Goal: Task Accomplishment & Management: Manage account settings

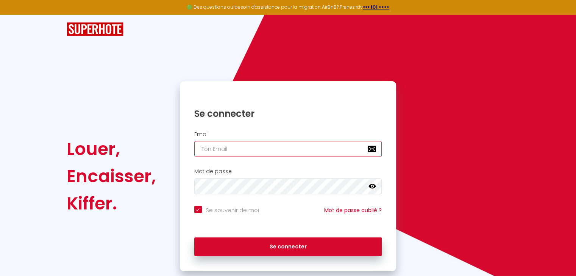
click at [210, 150] on input "email" at bounding box center [288, 149] width 188 height 16
type input "m"
checkbox input "true"
type input "ma"
checkbox input "true"
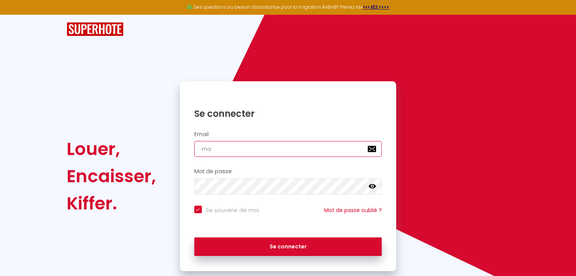
type input "mam"
checkbox input "true"
type input "mama"
checkbox input "true"
type input "mamat"
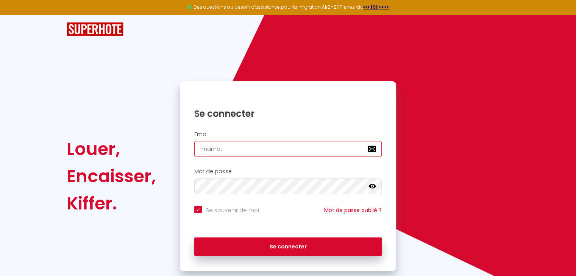
checkbox input "true"
type input "mamatc"
checkbox input "true"
type input "mamatch"
checkbox input "true"
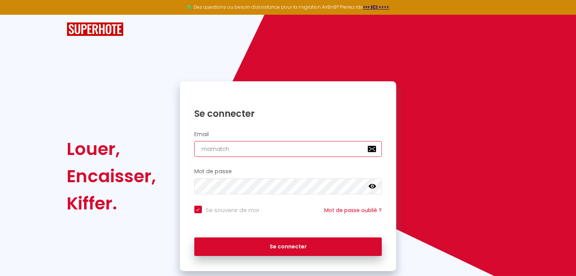
type input "mamatcho"
checkbox input "true"
type input "mamatchou"
checkbox input "true"
type input "mamatchoum"
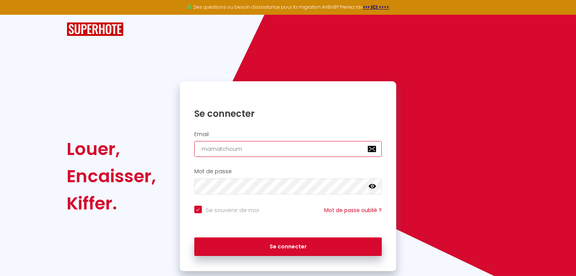
checkbox input "true"
type input "mamatchoum@"
checkbox input "true"
type input "mamatchoum@g"
checkbox input "true"
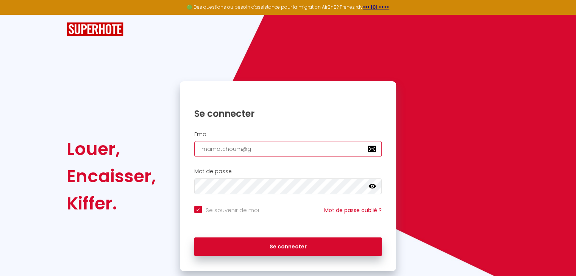
type input "mamatchoum@gm"
checkbox input "true"
type input "mamatchoum@gma"
checkbox input "true"
type input "mamatchoum@gmai"
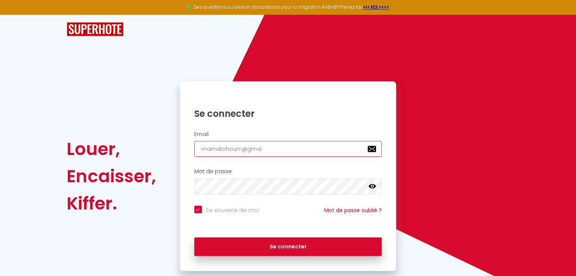
checkbox input "true"
type input "[EMAIL_ADDRESS]"
checkbox input "true"
type input "[EMAIL_ADDRESS]."
checkbox input "true"
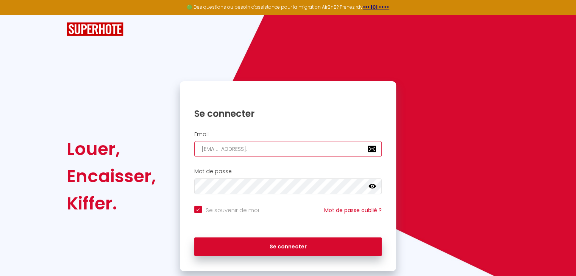
type input "mamatchoum@gmail.c"
checkbox input "true"
type input "[EMAIL_ADDRESS][DOMAIN_NAME]"
checkbox input "true"
type input "[EMAIL_ADDRESS][DOMAIN_NAME]"
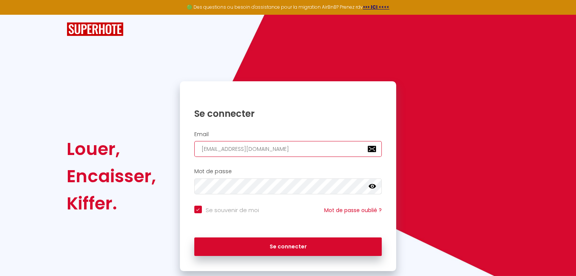
checkbox input "true"
type input "[EMAIL_ADDRESS][DOMAIN_NAME]"
click at [374, 187] on icon at bounding box center [372, 186] width 8 height 5
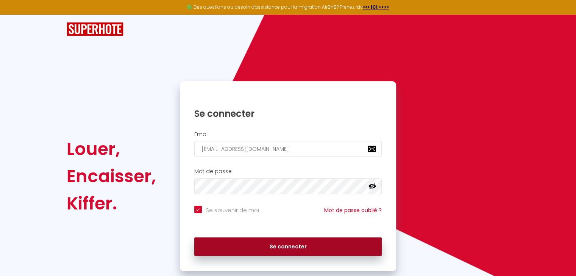
click at [283, 249] on button "Se connecter" at bounding box center [288, 247] width 188 height 19
click at [279, 247] on button "Se connecter" at bounding box center [288, 247] width 188 height 19
click at [278, 248] on button "Se connecter" at bounding box center [288, 247] width 188 height 19
checkbox input "true"
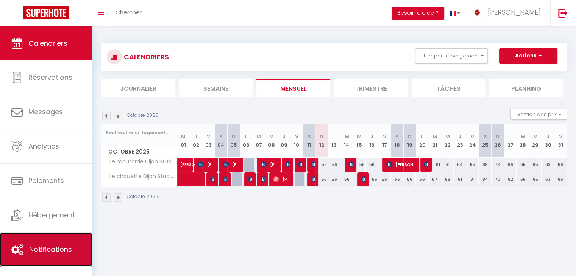
click at [48, 247] on span "Notifications" at bounding box center [50, 249] width 43 height 9
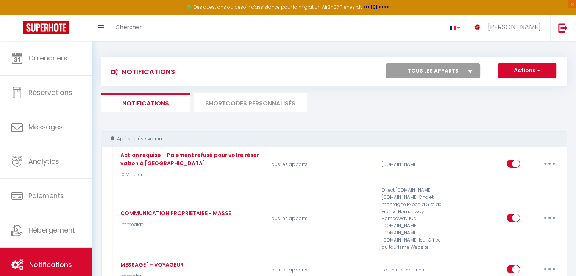
click at [470, 70] on icon at bounding box center [470, 71] width 5 height 3
click at [470, 70] on select "Tous les apparts Le moutarde Dijon Studios Le chouette [GEOGRAPHIC_DATA]" at bounding box center [432, 70] width 95 height 15
click at [470, 70] on icon at bounding box center [470, 71] width 5 height 3
click at [470, 70] on select "Tous les apparts Le moutarde Dijon Studios Le chouette [GEOGRAPHIC_DATA]" at bounding box center [432, 70] width 95 height 15
click at [470, 71] on icon at bounding box center [470, 71] width 5 height 3
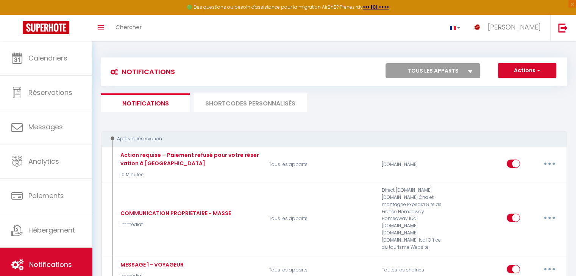
click at [470, 71] on select "Tous les apparts Le moutarde Dijon Studios Le chouette [GEOGRAPHIC_DATA]" at bounding box center [432, 70] width 95 height 15
click at [470, 72] on icon at bounding box center [470, 71] width 5 height 3
click at [470, 72] on select "Tous les apparts Le moutarde Dijon Studios Le chouette [GEOGRAPHIC_DATA]" at bounding box center [432, 70] width 95 height 15
click at [432, 69] on select "Tous les apparts Le moutarde Dijon Studios Le chouette [GEOGRAPHIC_DATA]" at bounding box center [432, 70] width 95 height 15
select select "374"
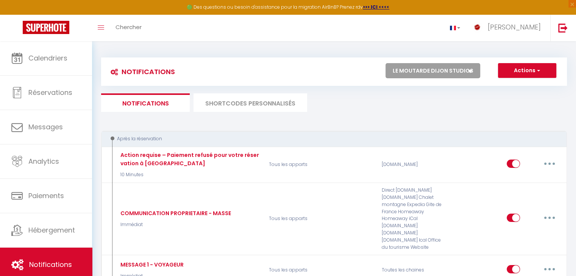
click at [385, 63] on select "Tous les apparts Le moutarde Dijon Studios Le chouette [GEOGRAPHIC_DATA]" at bounding box center [432, 70] width 95 height 15
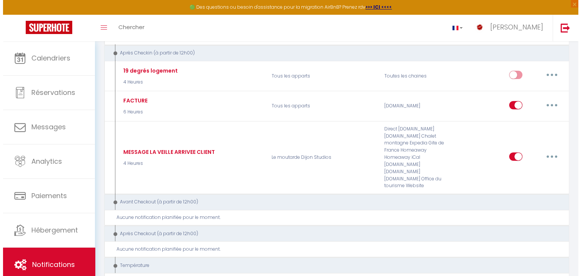
scroll to position [271, 0]
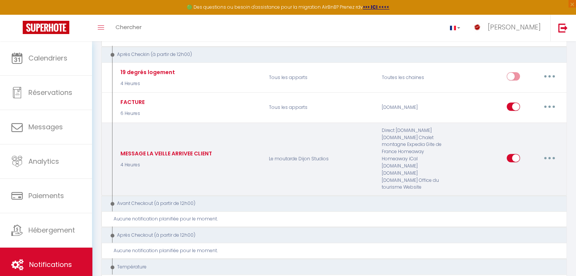
click at [547, 152] on button "button" at bounding box center [549, 158] width 21 height 12
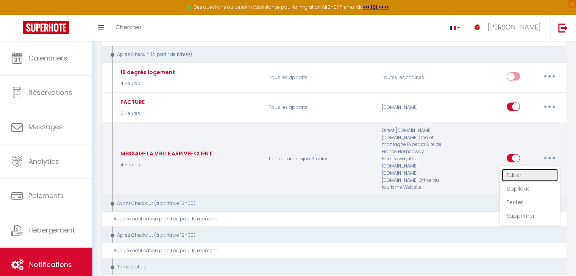
click at [514, 169] on link "Editer" at bounding box center [529, 175] width 56 height 13
type input "MESSAGE LA VEILLE ARRIVEE CLIENT"
select select "3"
select select "4 Heures"
select select "if_booking_is_paid"
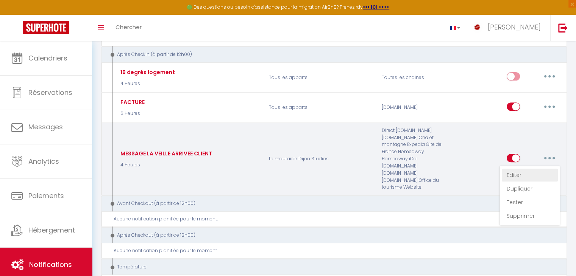
checkbox input "true"
checkbox input "false"
radio input "true"
type input "il ne vous reste plus que quelques heures avant de découvrir [GUEST:CITY]"
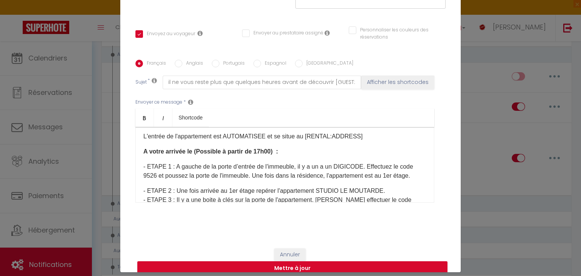
scroll to position [91, 0]
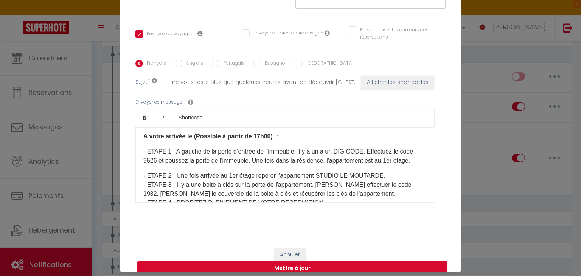
click at [251, 171] on p "- ETAPE 2 : Une fois arrivée au 1er étage repérer l'appartement STUDIO LE MOUTA…" at bounding box center [284, 198] width 283 height 55
click at [400, 174] on p "- ETAPE 2 : Une fois arrivée au 1er étage, repérer l'appartement STUDIO LE MOUT…" at bounding box center [284, 198] width 283 height 55
click at [388, 185] on p "- ETAPE 2 : Une fois arrivée au 1er étage, repérer l'appartement STUDIO LE MOUT…" at bounding box center [284, 198] width 283 height 55
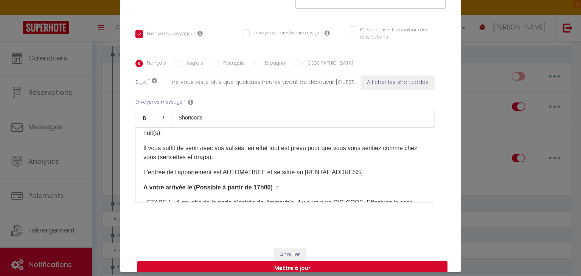
scroll to position [0, 0]
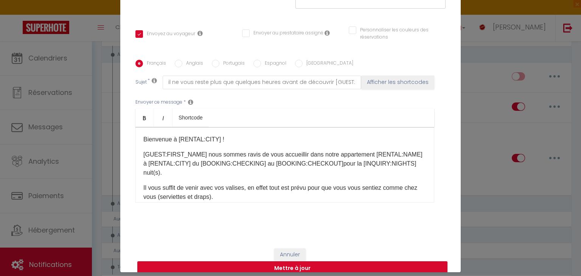
click at [290, 262] on button "Mettre à jour" at bounding box center [292, 269] width 310 height 14
checkbox input "true"
checkbox input "false"
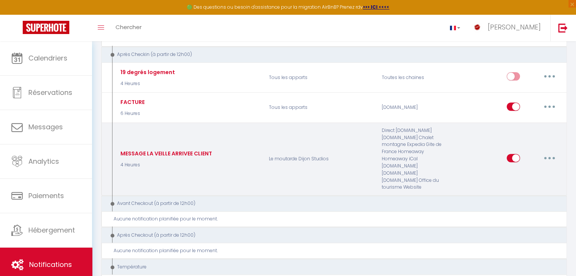
click at [550, 157] on icon "button" at bounding box center [549, 158] width 2 height 2
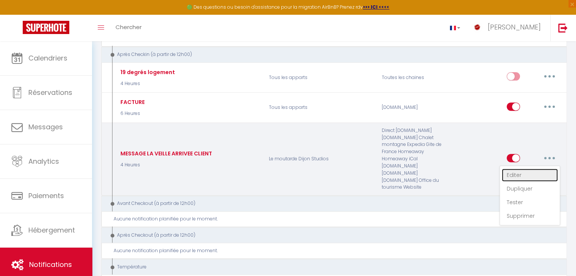
click at [516, 169] on link "Editer" at bounding box center [529, 175] width 56 height 13
type input "MESSAGE LA VEILLE ARRIVEE CLIENT"
select select "3"
select select "4 Heures"
select select "if_booking_is_paid"
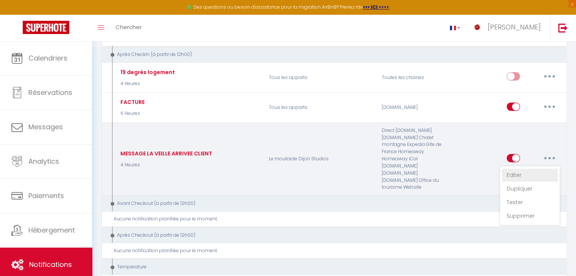
checkbox input "true"
checkbox input "false"
radio input "true"
type input "il ne vous reste plus que quelques heures avant de découvrir [GUEST:CITY]"
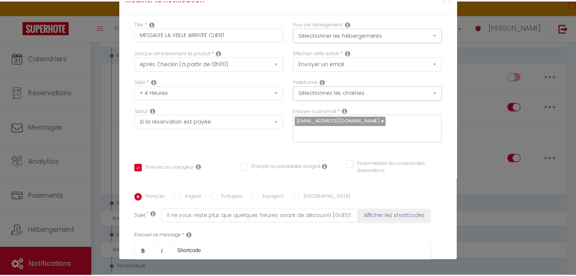
scroll to position [0, 0]
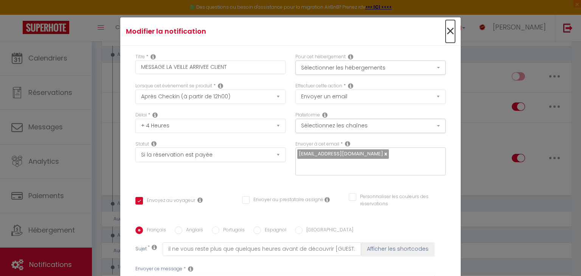
click at [446, 31] on span "×" at bounding box center [450, 31] width 9 height 23
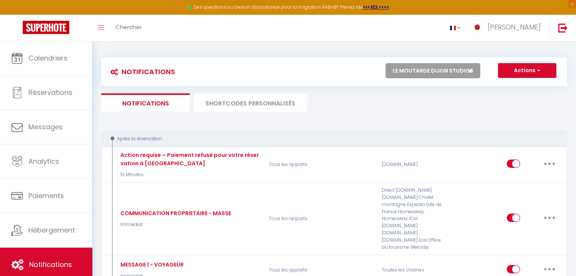
click at [436, 70] on select "Tous les apparts Le moutarde Dijon Studios Le chouette [GEOGRAPHIC_DATA]" at bounding box center [432, 70] width 95 height 15
select select "375"
click at [385, 63] on select "Tous les apparts Le moutarde Dijon Studios Le chouette [GEOGRAPHIC_DATA]" at bounding box center [432, 70] width 95 height 15
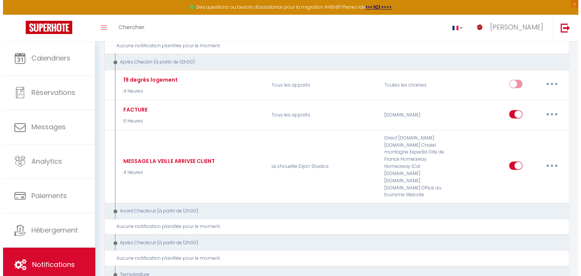
scroll to position [263, 0]
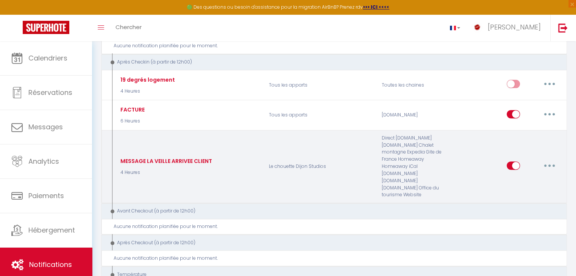
click at [548, 165] on icon "button" at bounding box center [549, 166] width 2 height 2
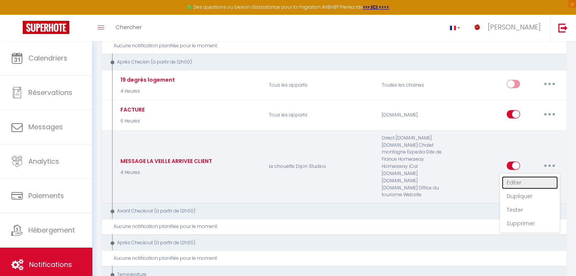
click at [518, 176] on link "Editer" at bounding box center [529, 182] width 56 height 13
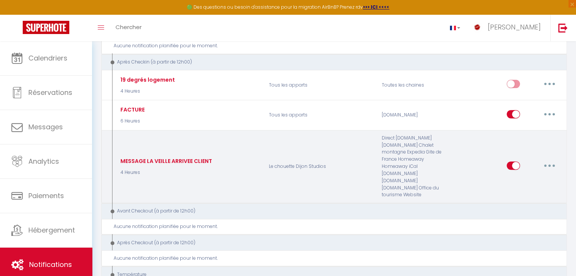
type input "MESSAGE LA VEILLE ARRIVEE CLIENT"
select select "3"
select select "4 Heures"
select select "if_booking_is_paid"
checkbox input "true"
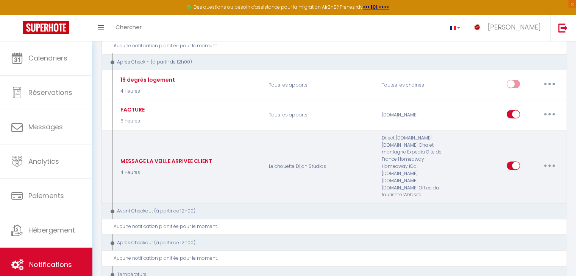
checkbox input "false"
radio input "true"
type input "il ne vous reste plus que quelques heures avant de découvrir [GUEST:CITY]"
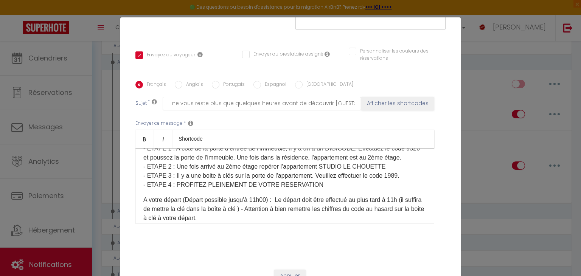
scroll to position [121, 0]
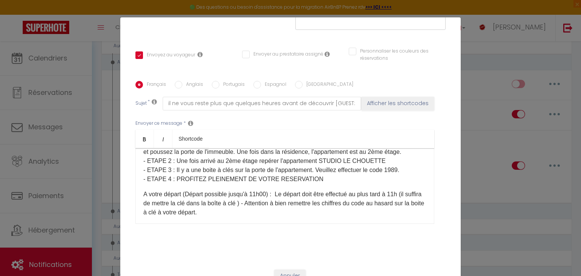
click at [400, 168] on p "- ETAPE 1 : A coté de la porte d’entrée de l'immeuble, il y a un a un DIGICODE.…" at bounding box center [284, 161] width 283 height 45
click at [371, 156] on p "- ETAPE 1 : A coté de la porte d’entrée de l'immeuble, il y a un a un DIGICODE.…" at bounding box center [284, 161] width 283 height 45
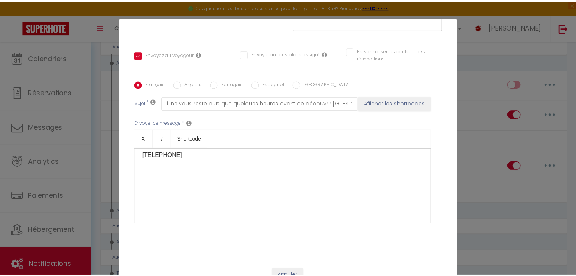
scroll to position [34, 0]
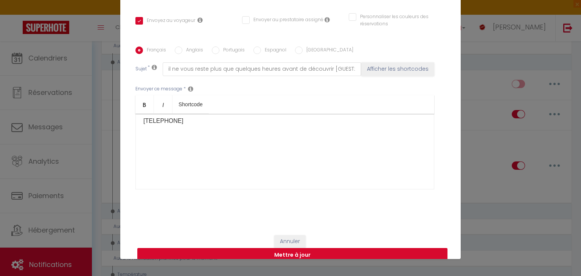
click at [287, 248] on button "Mettre à jour" at bounding box center [292, 255] width 310 height 14
checkbox input "true"
checkbox input "false"
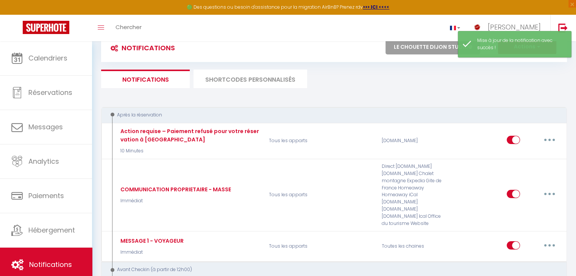
scroll to position [0, 0]
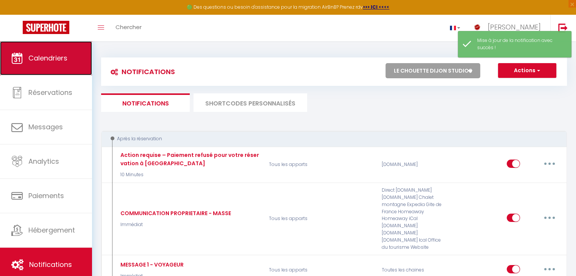
click at [36, 61] on span "Calendriers" at bounding box center [47, 57] width 39 height 9
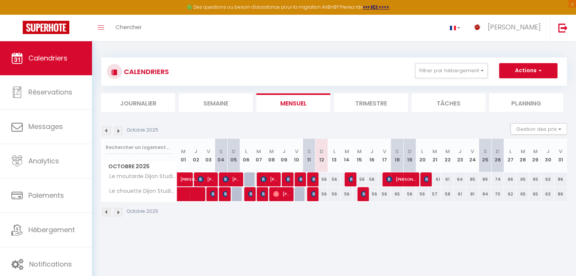
click at [363, 100] on li "Trimestre" at bounding box center [371, 102] width 74 height 19
